Goal: Task Accomplishment & Management: Manage account settings

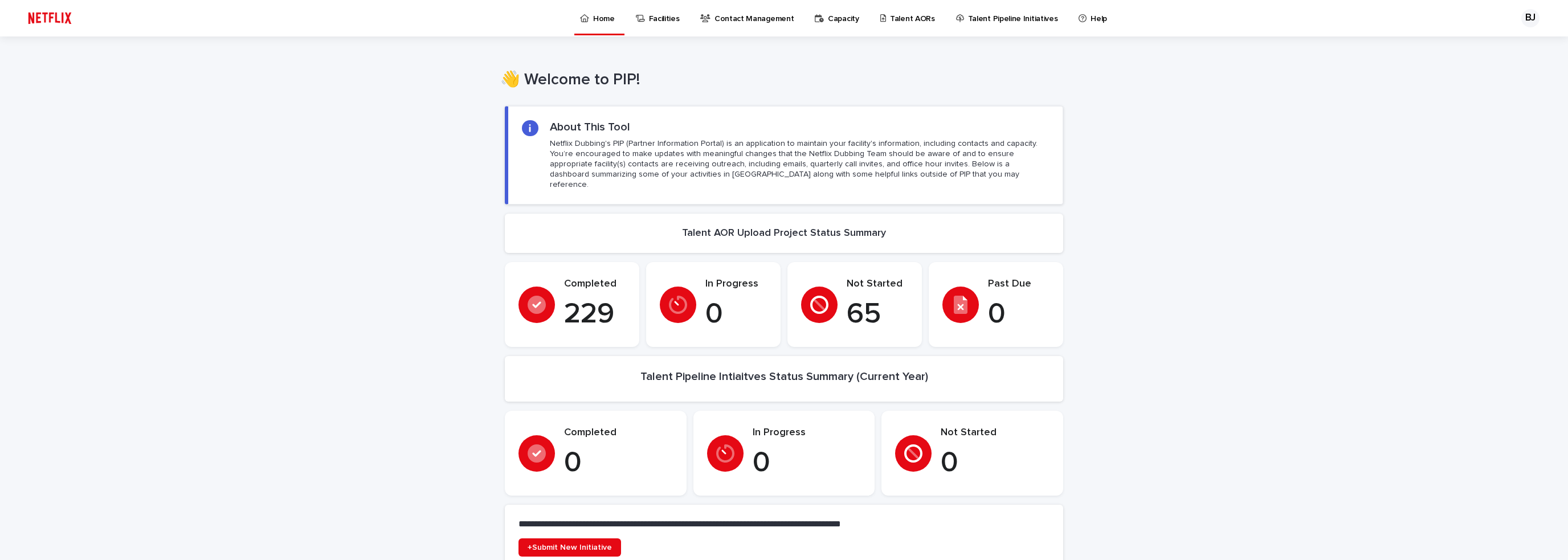
click at [765, 14] on p "Contact Management" at bounding box center [754, 12] width 79 height 24
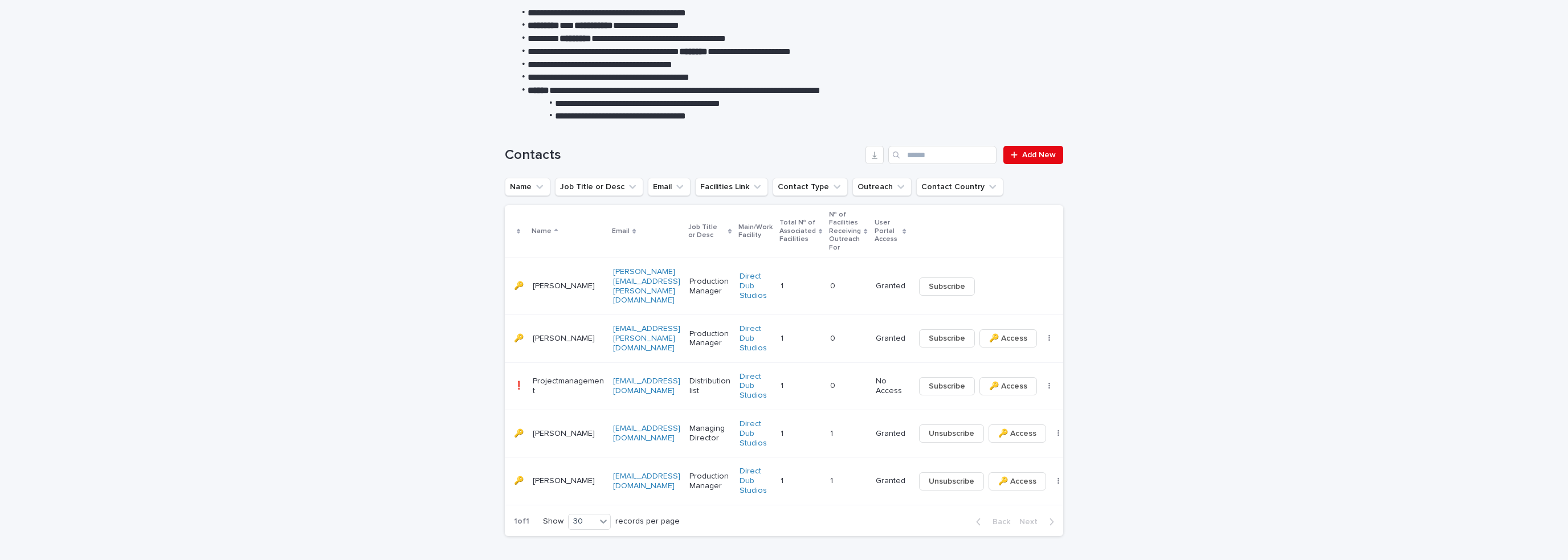
scroll to position [166, 0]
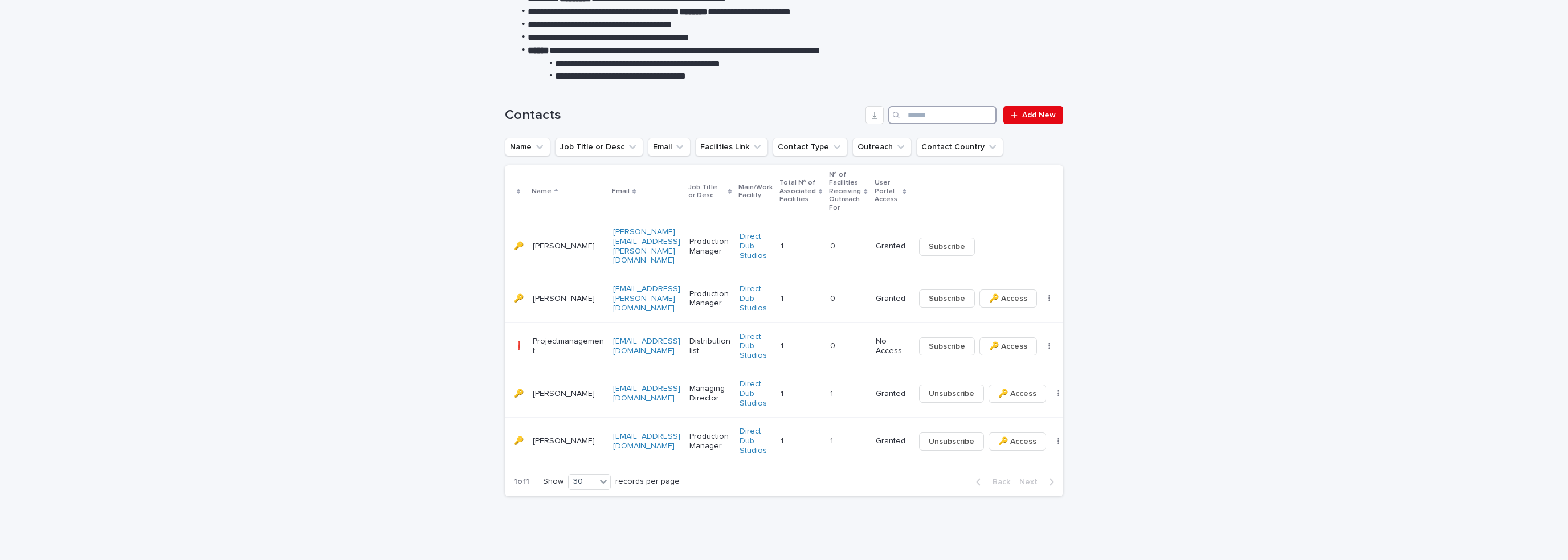
click at [984, 110] on input "Search" at bounding box center [942, 115] width 108 height 18
click at [1038, 111] on span "Add New" at bounding box center [1038, 115] width 33 height 8
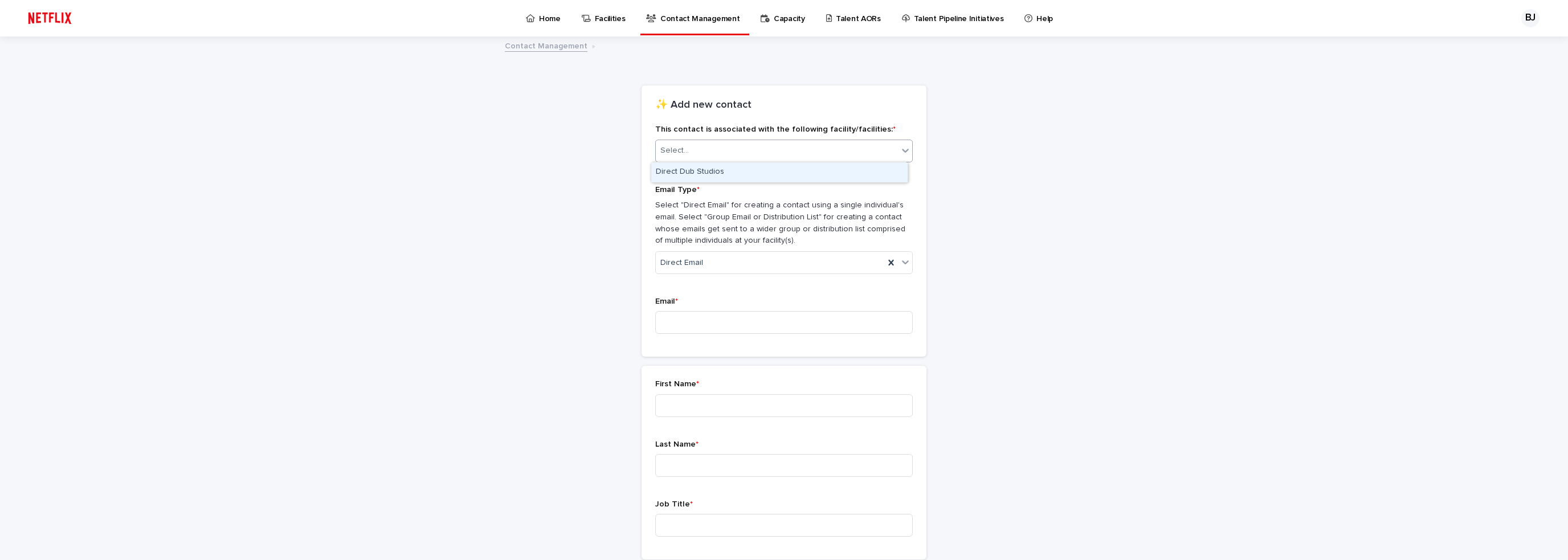
click at [717, 156] on div "Select..." at bounding box center [777, 150] width 242 height 19
type input "*"
click at [716, 167] on div "Direct Dub Studios" at bounding box center [779, 172] width 256 height 20
click at [716, 265] on div "Direct Email" at bounding box center [769, 263] width 228 height 19
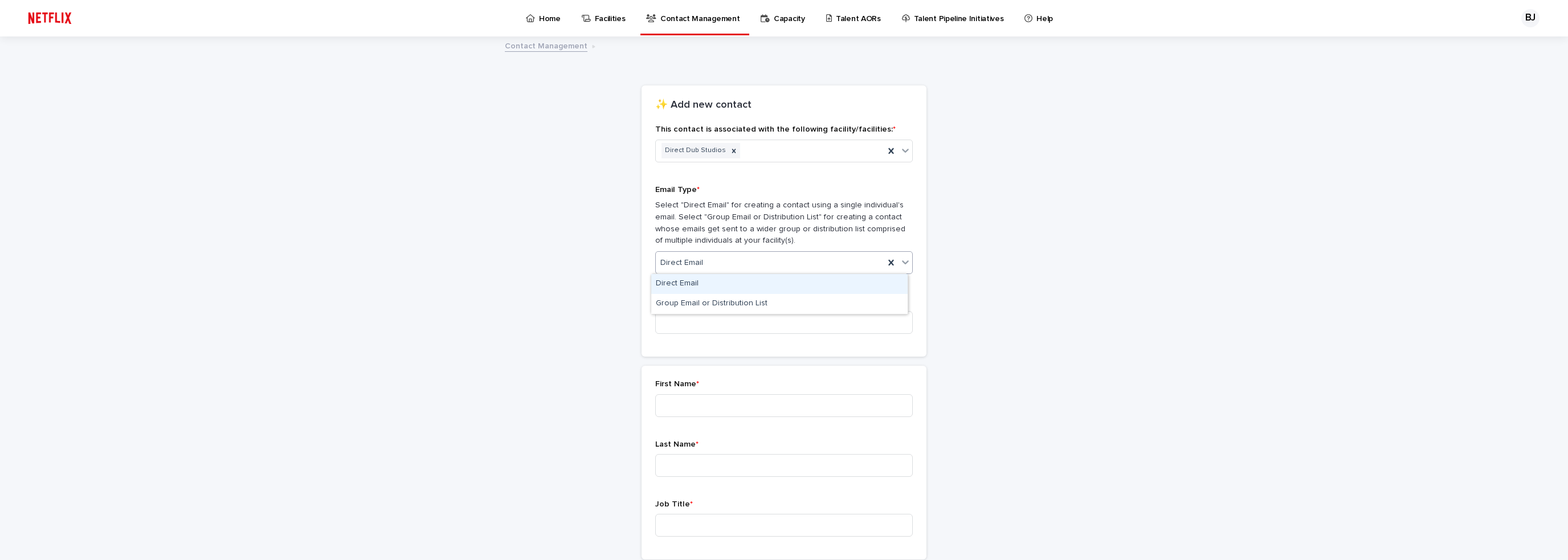
click at [702, 287] on div "Direct Email" at bounding box center [779, 284] width 256 height 20
click at [698, 318] on input at bounding box center [783, 322] width 257 height 23
type input "**********"
click at [686, 413] on input at bounding box center [783, 405] width 257 height 23
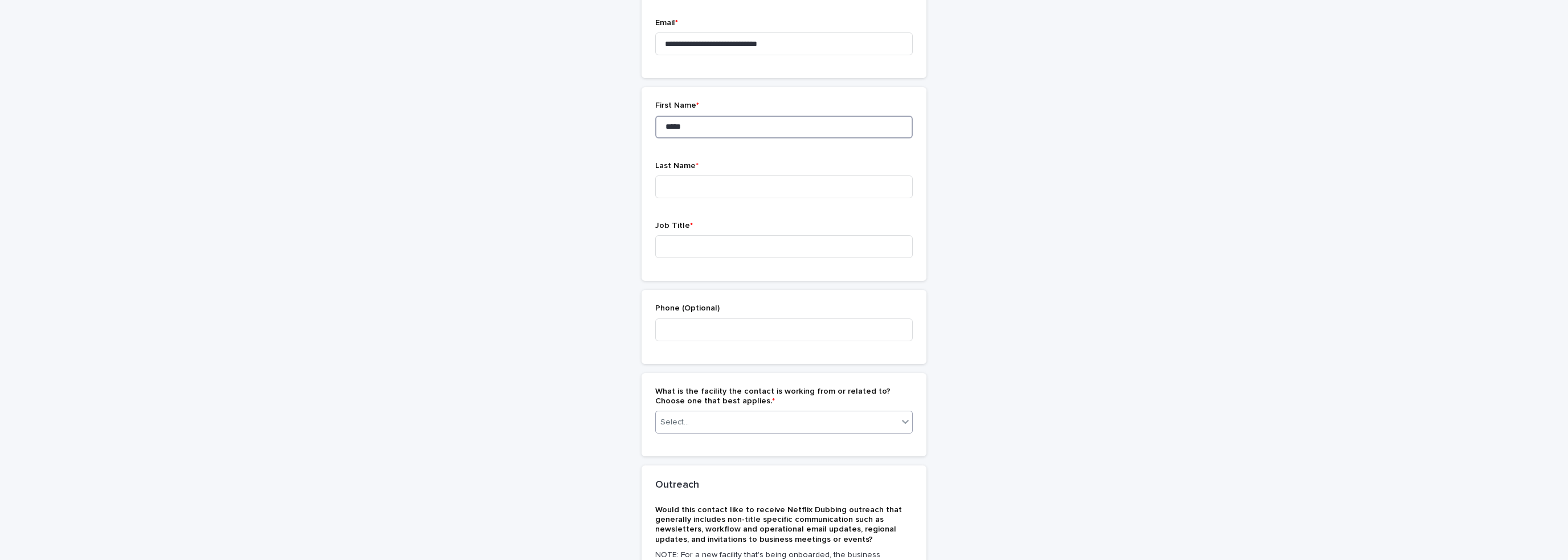
scroll to position [285, 0]
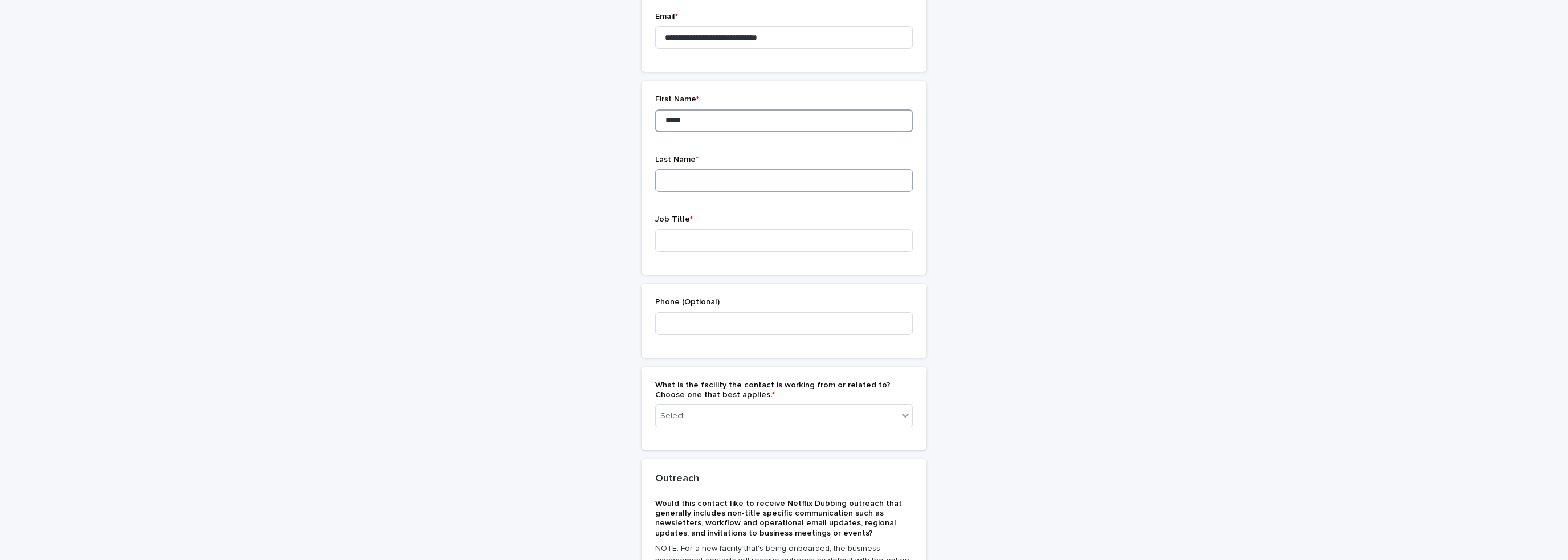
type input "*****"
click at [673, 179] on input at bounding box center [783, 180] width 257 height 23
type input "******"
type input "**********"
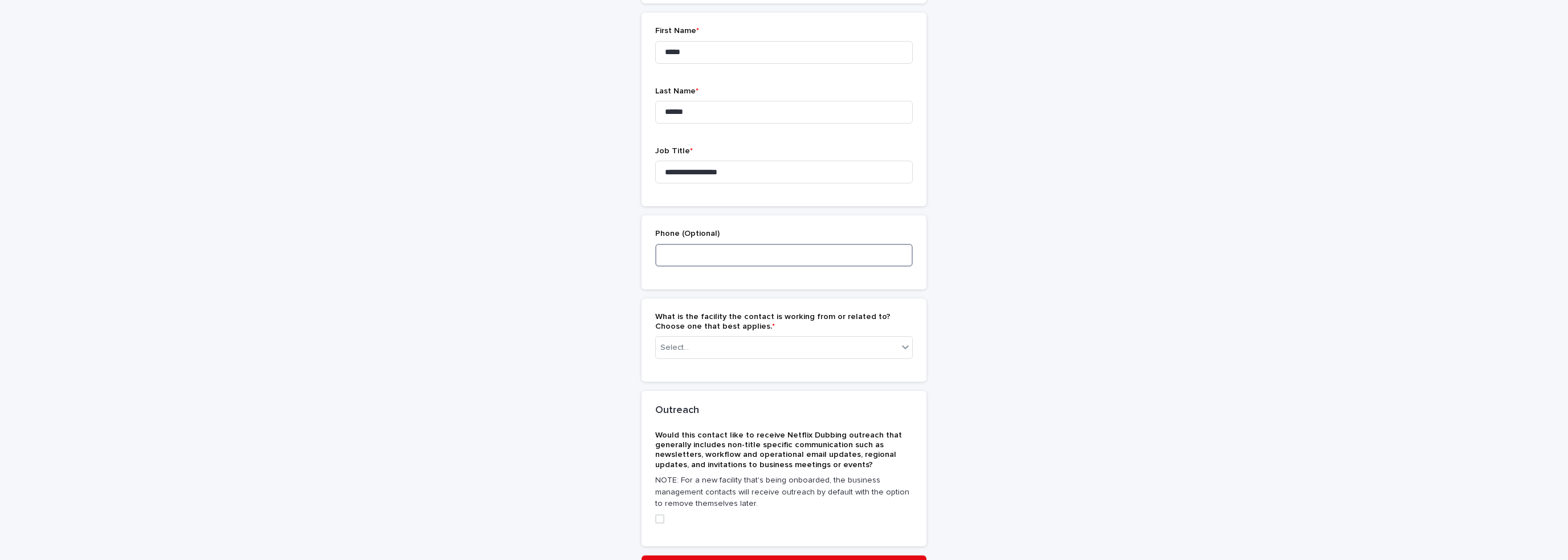
scroll to position [423, 0]
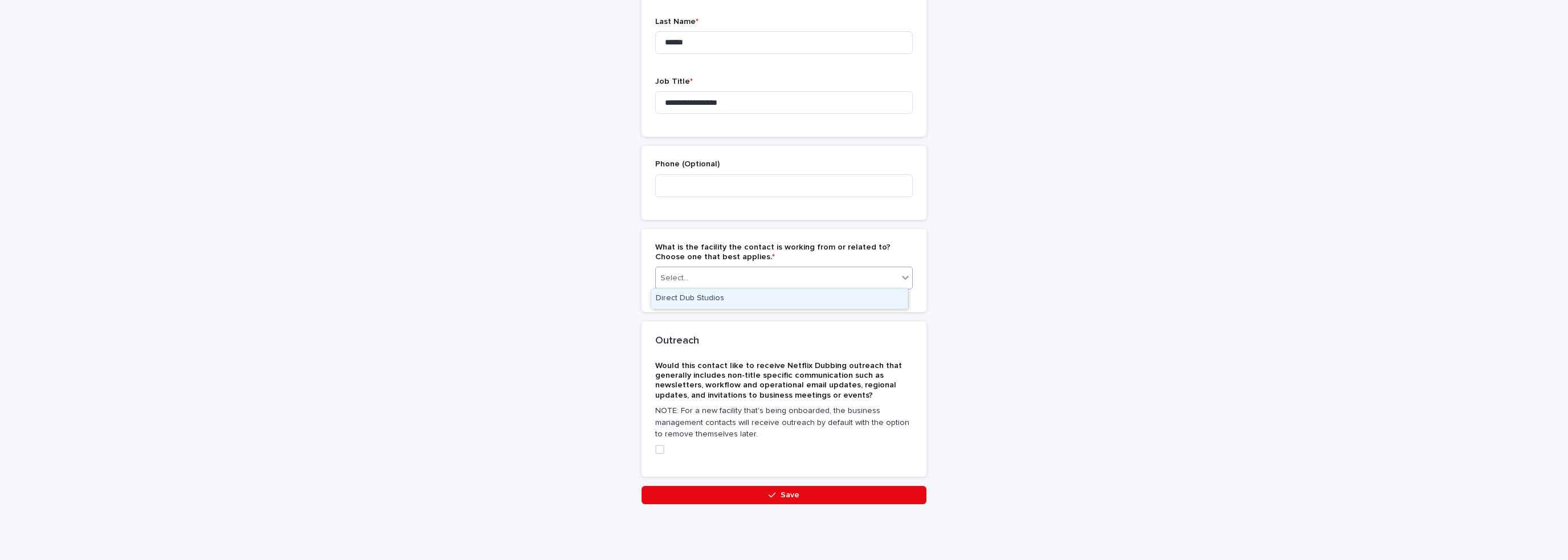
click at [805, 278] on div "Select..." at bounding box center [777, 278] width 242 height 19
click at [721, 300] on div "Direct Dub Studios" at bounding box center [779, 299] width 256 height 20
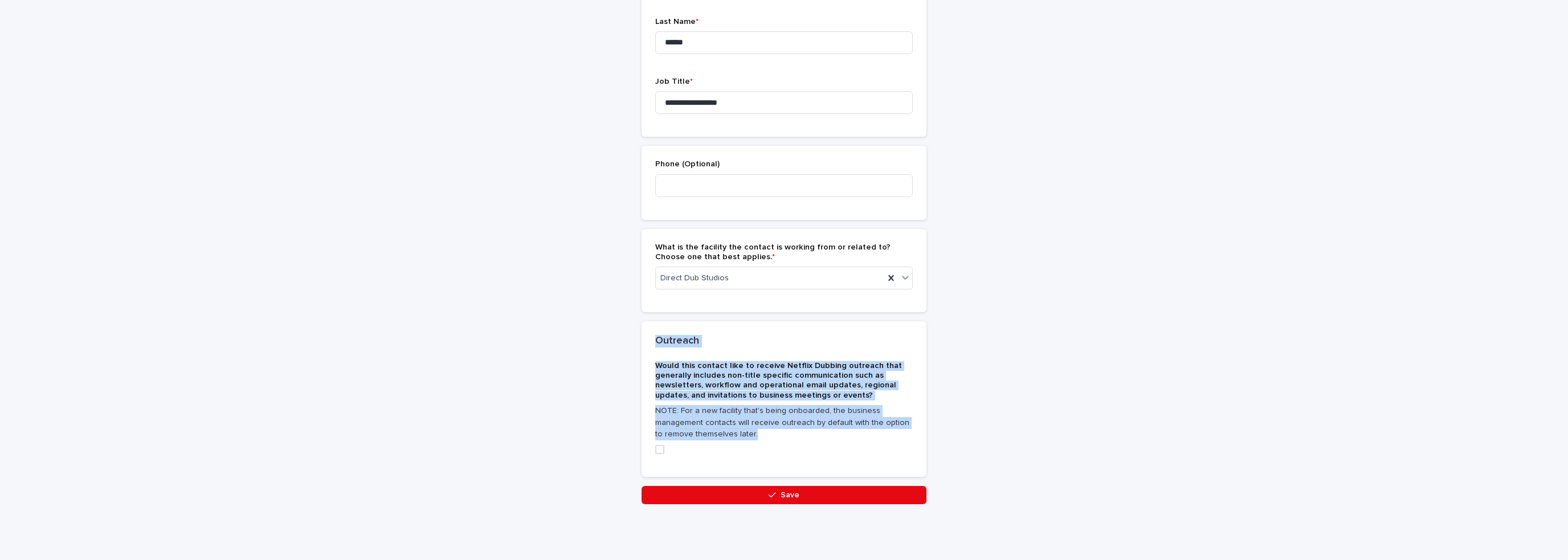
drag, startPoint x: 747, startPoint y: 426, endPoint x: 646, endPoint y: 343, distance: 130.7
click at [646, 343] on section "Outreach Would this contact like to receive Netflix Dubbing outreach that gener…" at bounding box center [784, 399] width 285 height 156
copy section "Outreach Would this contact like to receive Netflix Dubbing outreach that gener…"
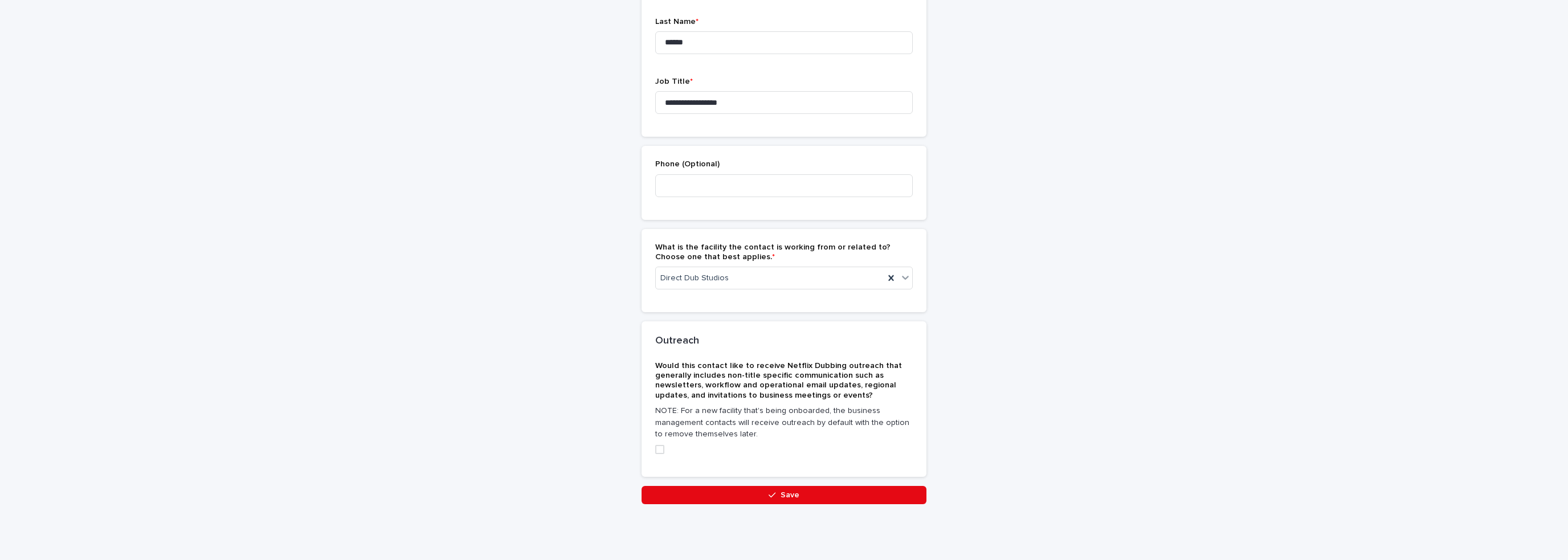
click at [663, 450] on label at bounding box center [783, 449] width 257 height 9
click at [660, 450] on label at bounding box center [783, 449] width 257 height 9
click at [655, 452] on span at bounding box center [659, 449] width 9 height 9
click at [837, 497] on button "Save" at bounding box center [784, 495] width 285 height 18
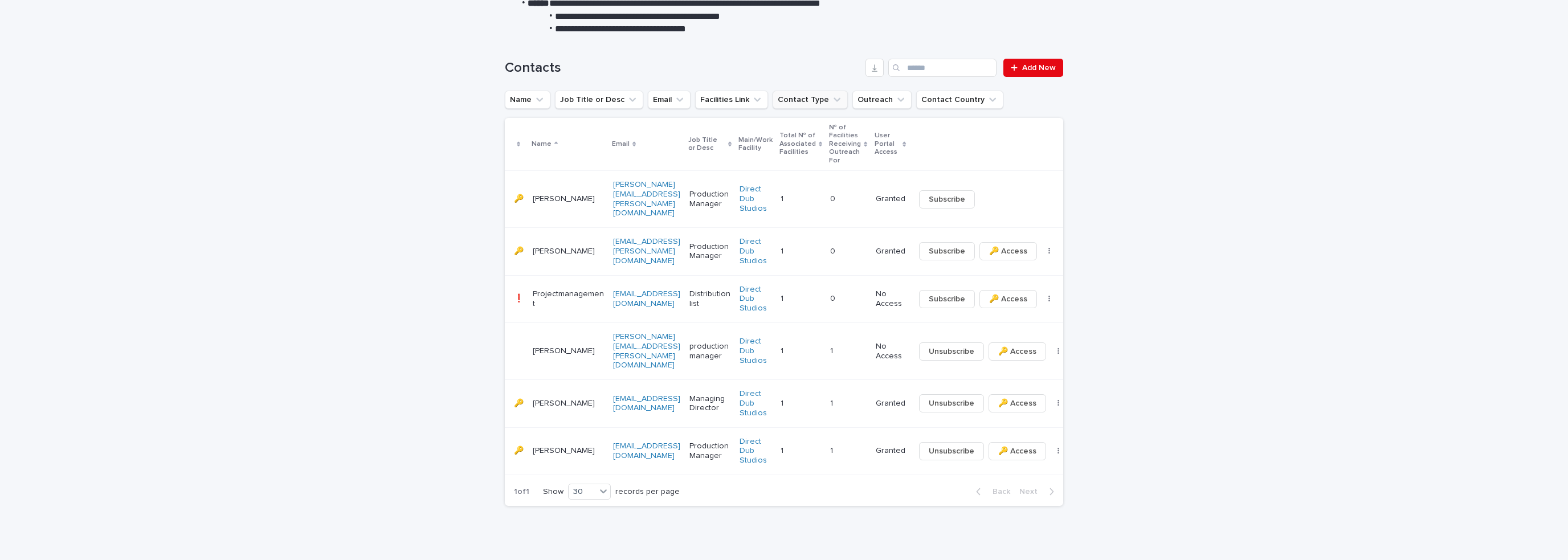
scroll to position [214, 0]
click at [937, 345] on span "Unsubscribe" at bounding box center [951, 351] width 46 height 12
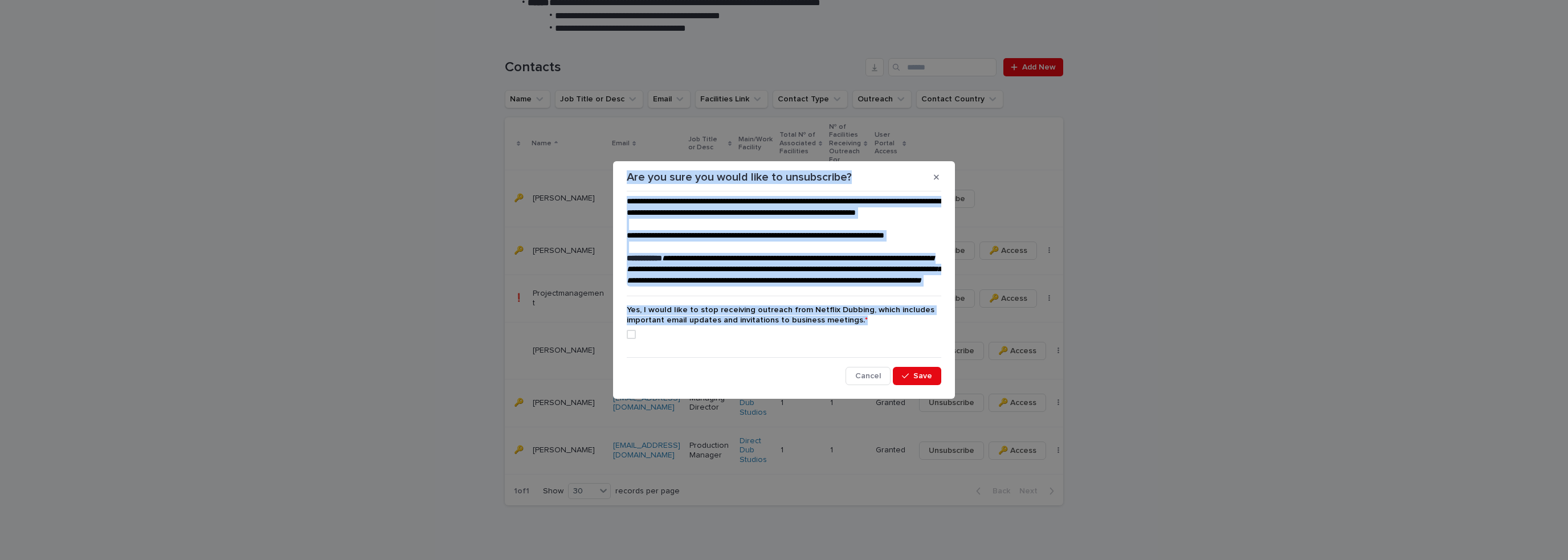
drag, startPoint x: 894, startPoint y: 329, endPoint x: 611, endPoint y: 161, distance: 329.1
click at [611, 161] on div "**********" at bounding box center [784, 280] width 1568 height 560
drag, startPoint x: 937, startPoint y: 164, endPoint x: 998, endPoint y: 167, distance: 61.1
click at [939, 168] on button "button" at bounding box center [936, 177] width 19 height 18
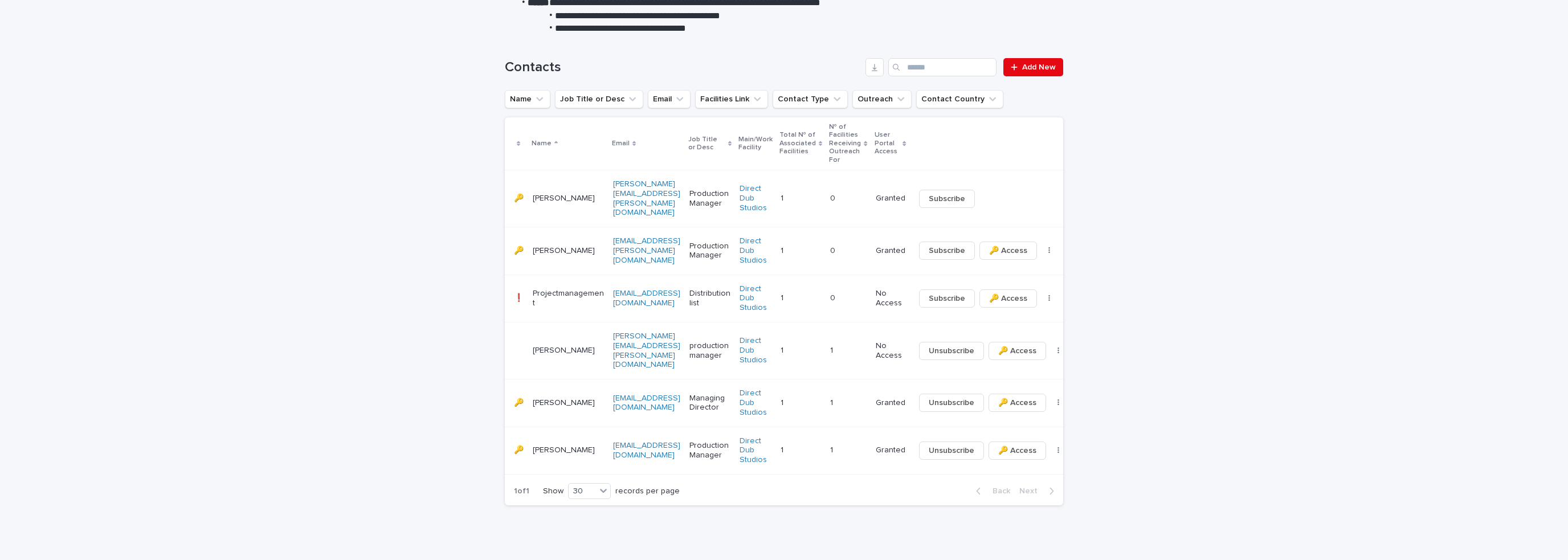
click at [1278, 309] on div "Loading... Saving… Loading... Saving… Contacts Add New Name Job Title or Desc E…" at bounding box center [784, 303] width 1568 height 536
click at [943, 397] on span "Unsubscribe" at bounding box center [951, 402] width 46 height 12
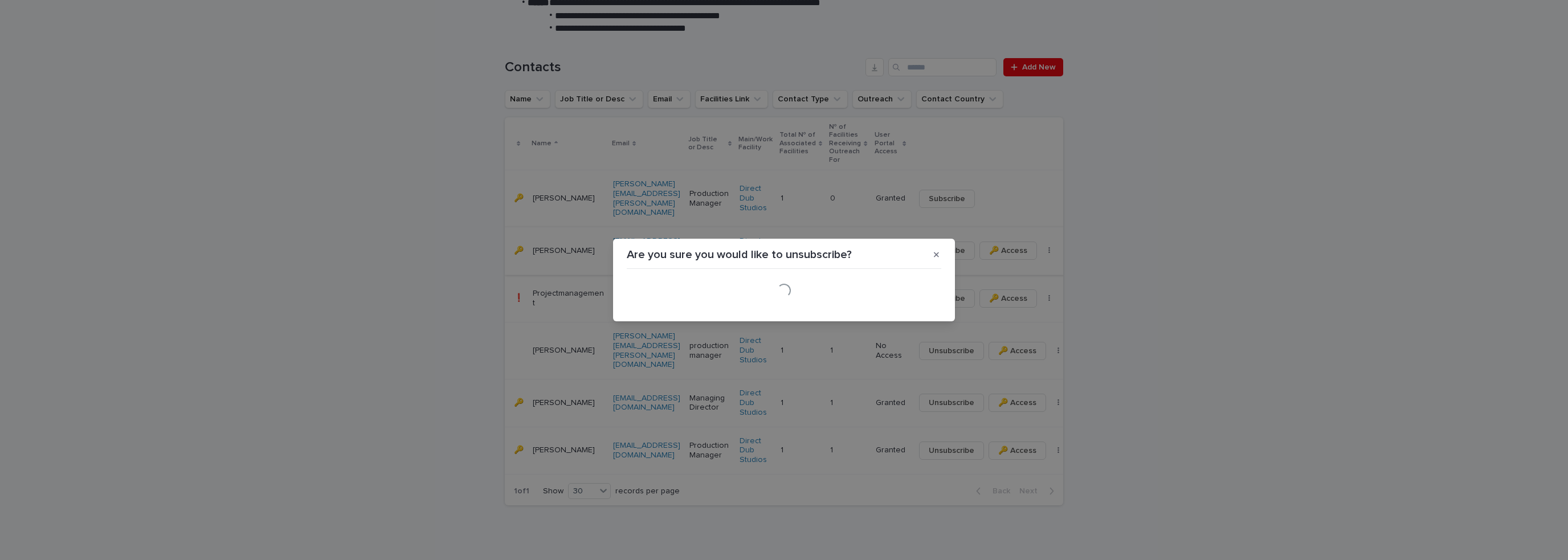
click at [933, 254] on button "button" at bounding box center [936, 254] width 19 height 18
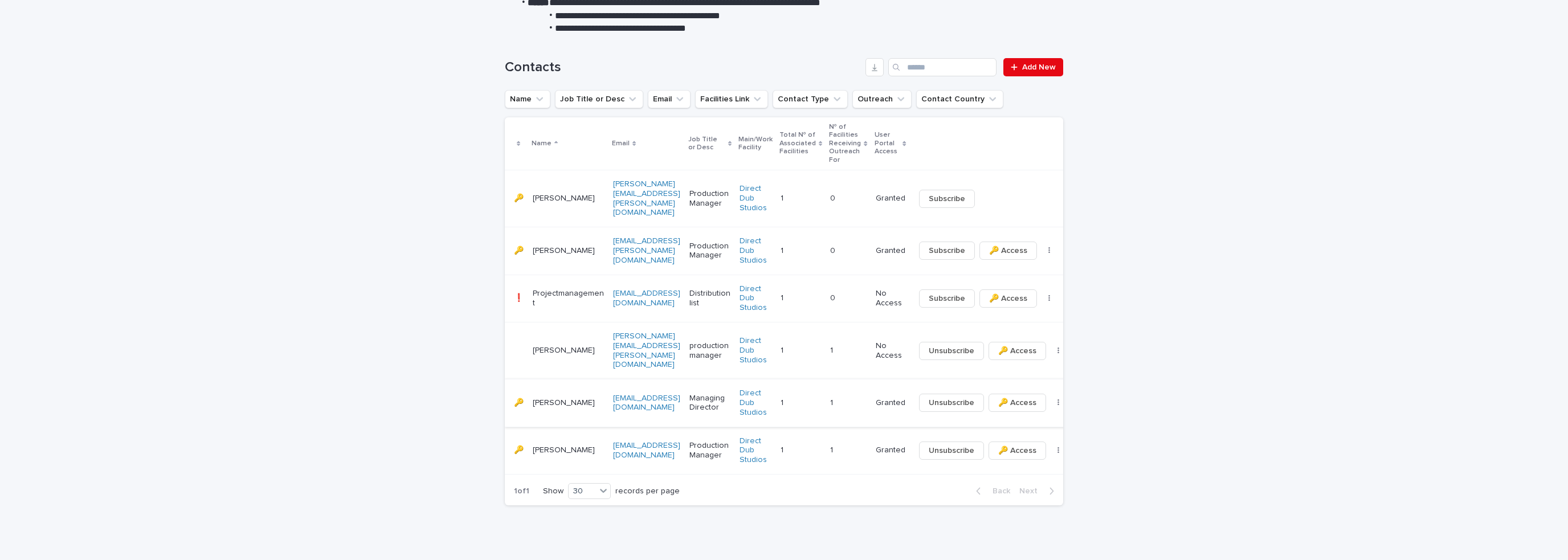
click at [1051, 399] on button "button" at bounding box center [1059, 402] width 16 height 8
click at [1011, 397] on span "🔑 Access" at bounding box center [1017, 402] width 38 height 12
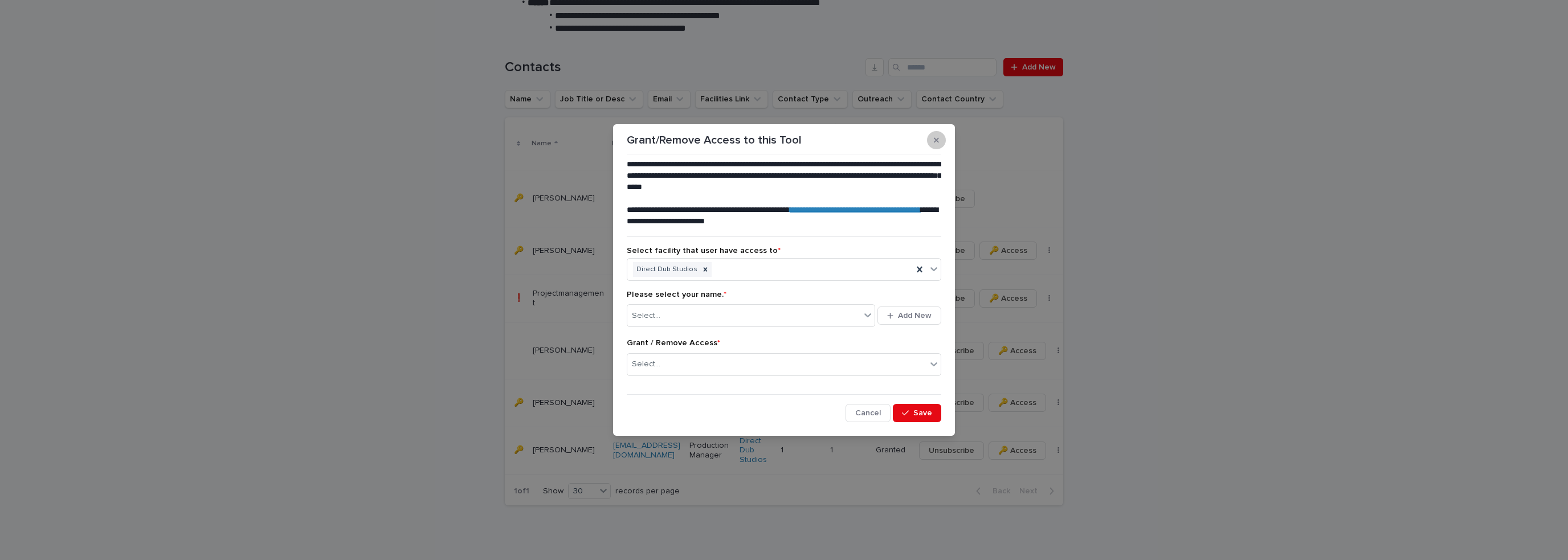
click at [938, 140] on icon "button" at bounding box center [936, 140] width 5 height 8
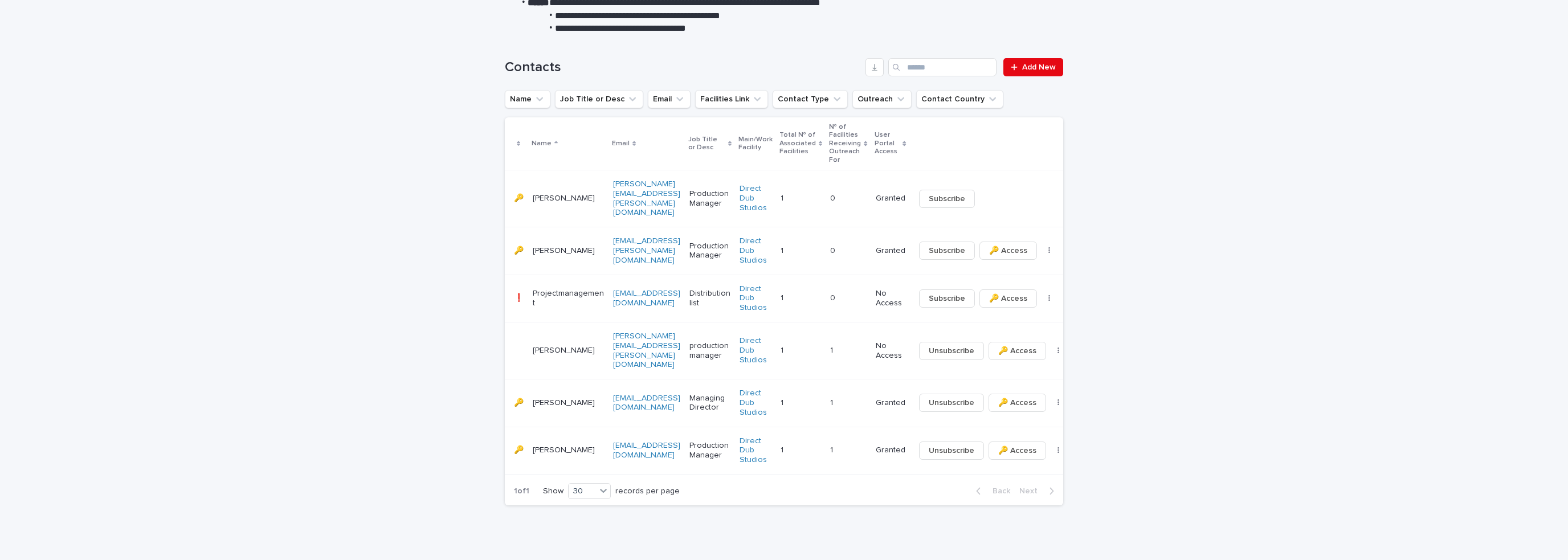
click at [299, 360] on div "Loading... Saving… Loading... Saving… Contacts Add New Name Job Title or Desc E…" at bounding box center [784, 303] width 1568 height 536
click at [1420, 337] on div "Loading... Saving… Loading... Saving… Contacts Add New Name Job Title or Desc E…" at bounding box center [784, 303] width 1568 height 536
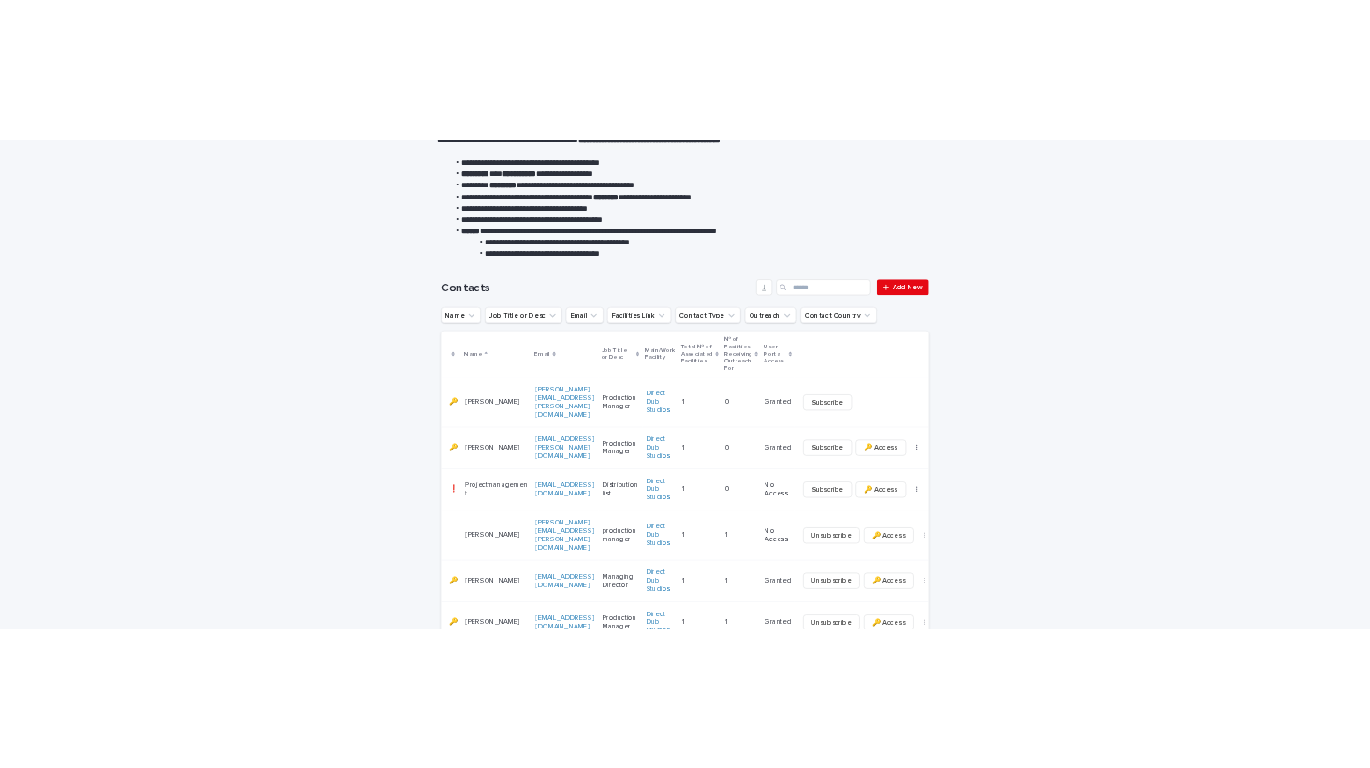
scroll to position [352, 0]
